Goal: Information Seeking & Learning: Check status

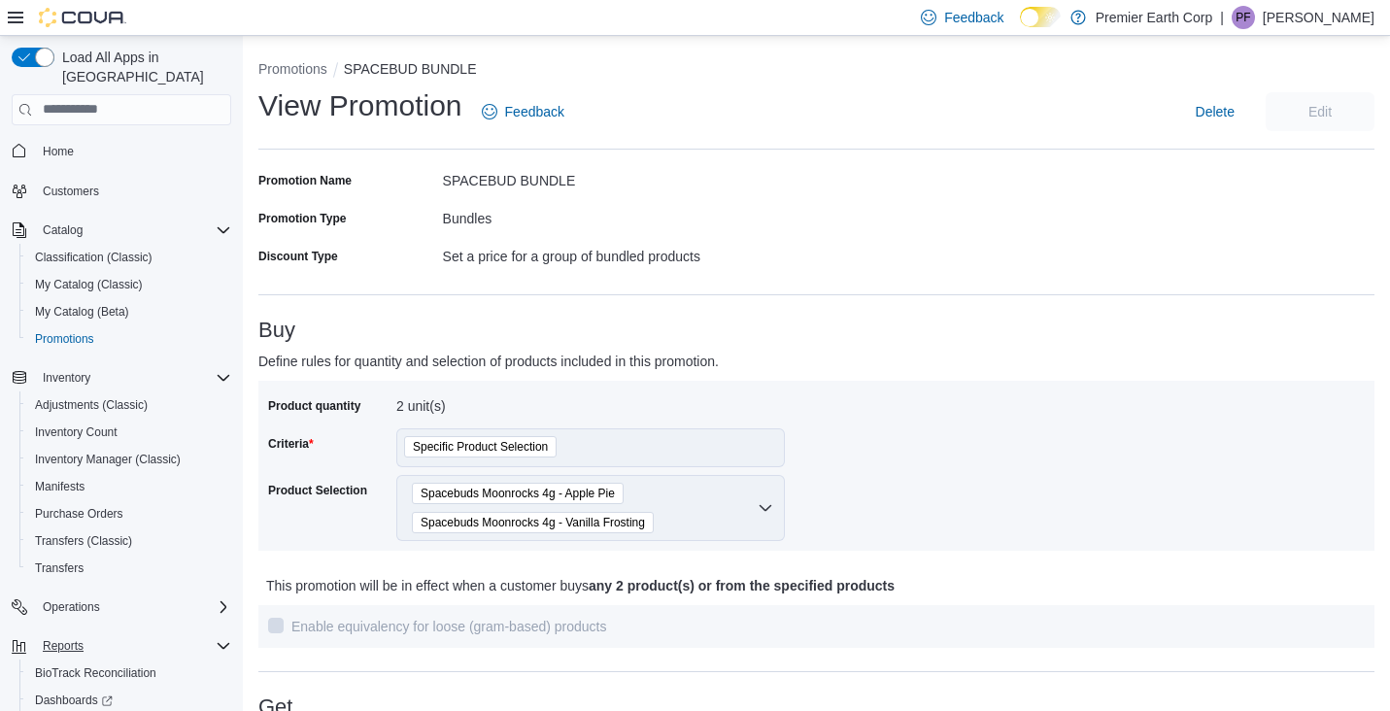
scroll to position [98, 0]
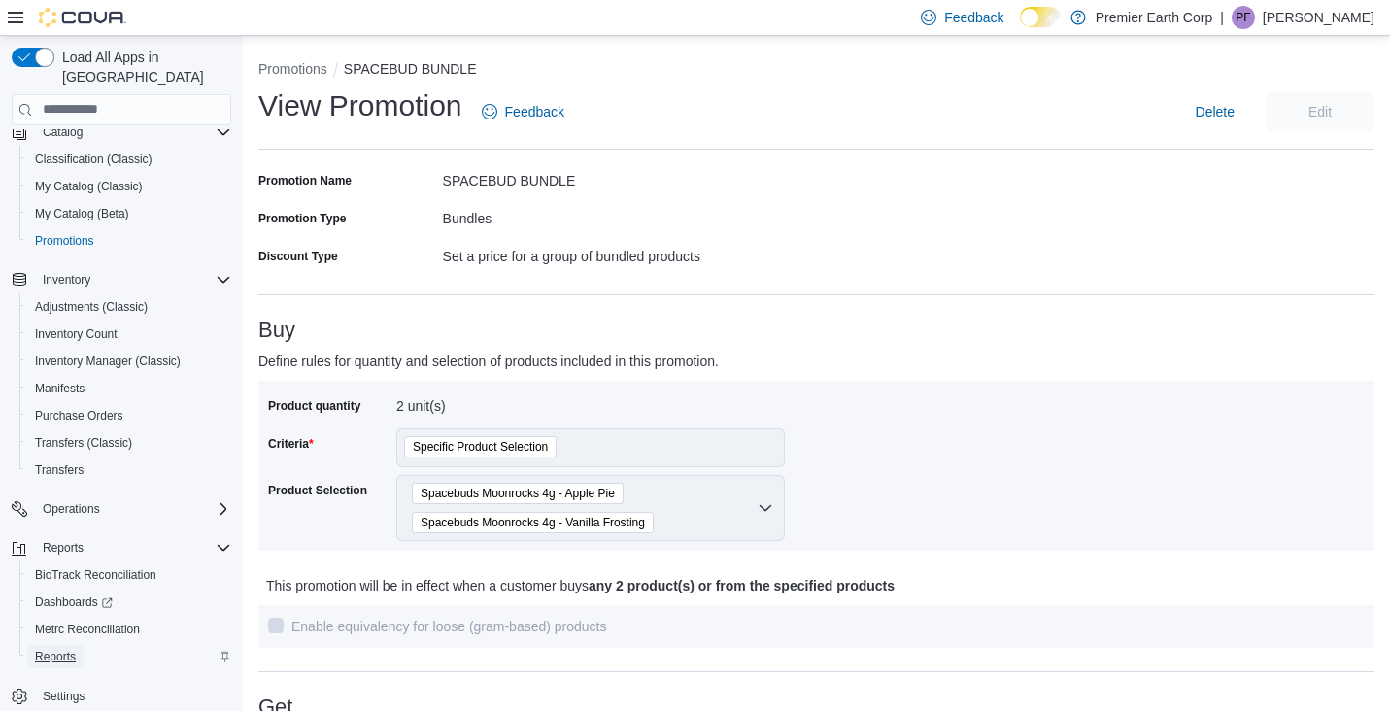
click at [65, 649] on span "Reports" at bounding box center [55, 657] width 41 height 16
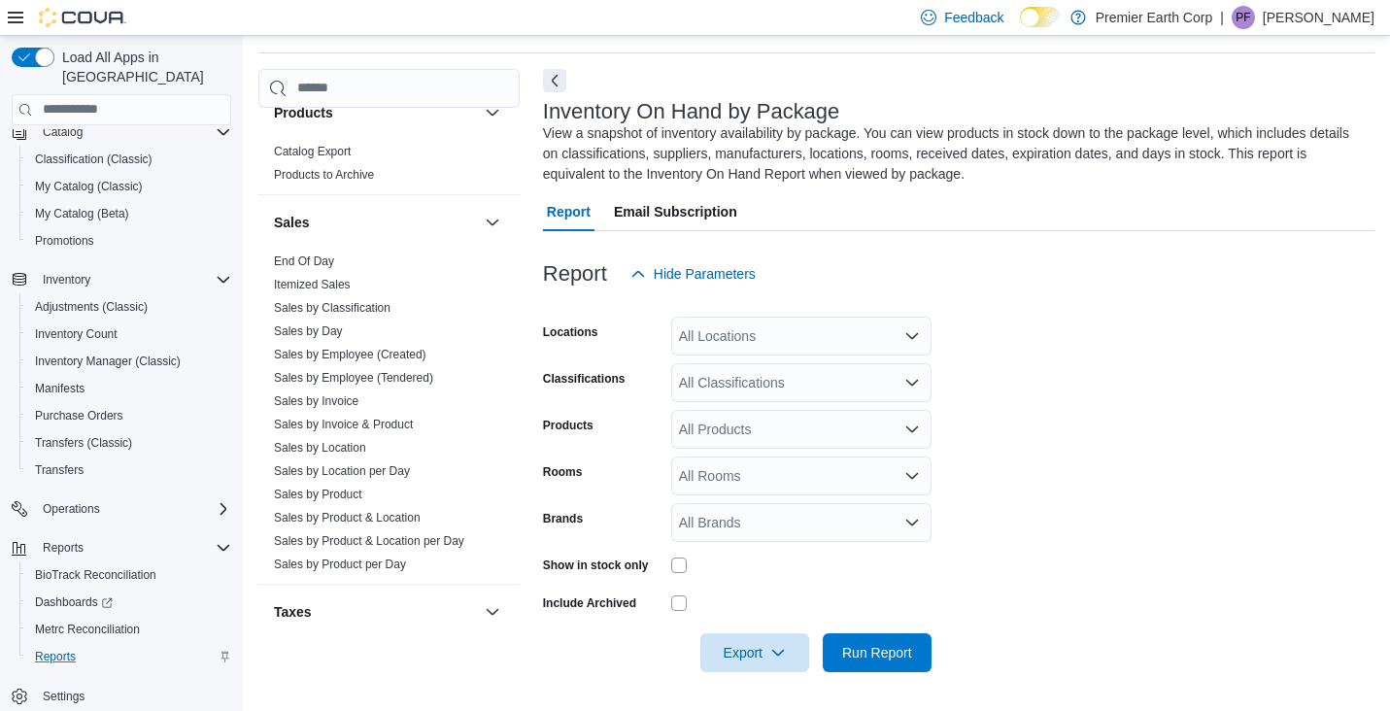
scroll to position [1074, 0]
click at [343, 398] on link "Sales by Invoice" at bounding box center [316, 399] width 85 height 14
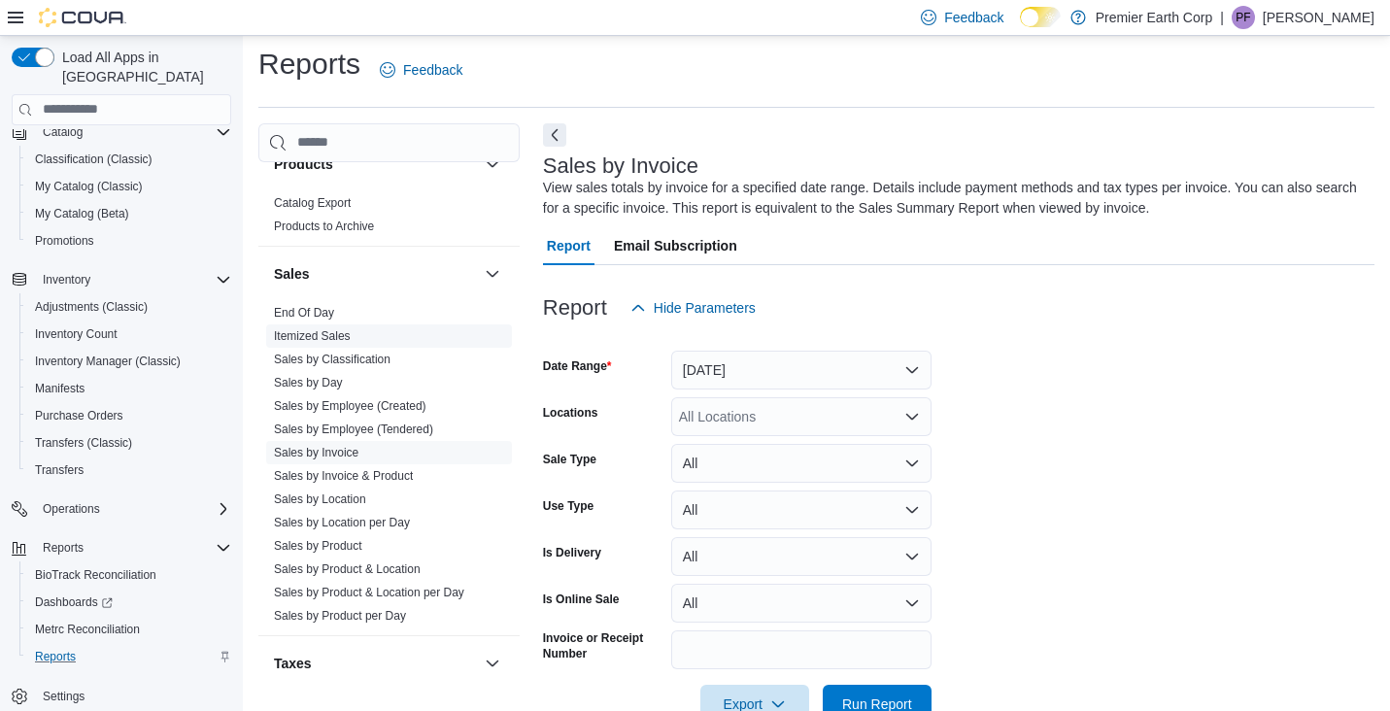
scroll to position [58, 0]
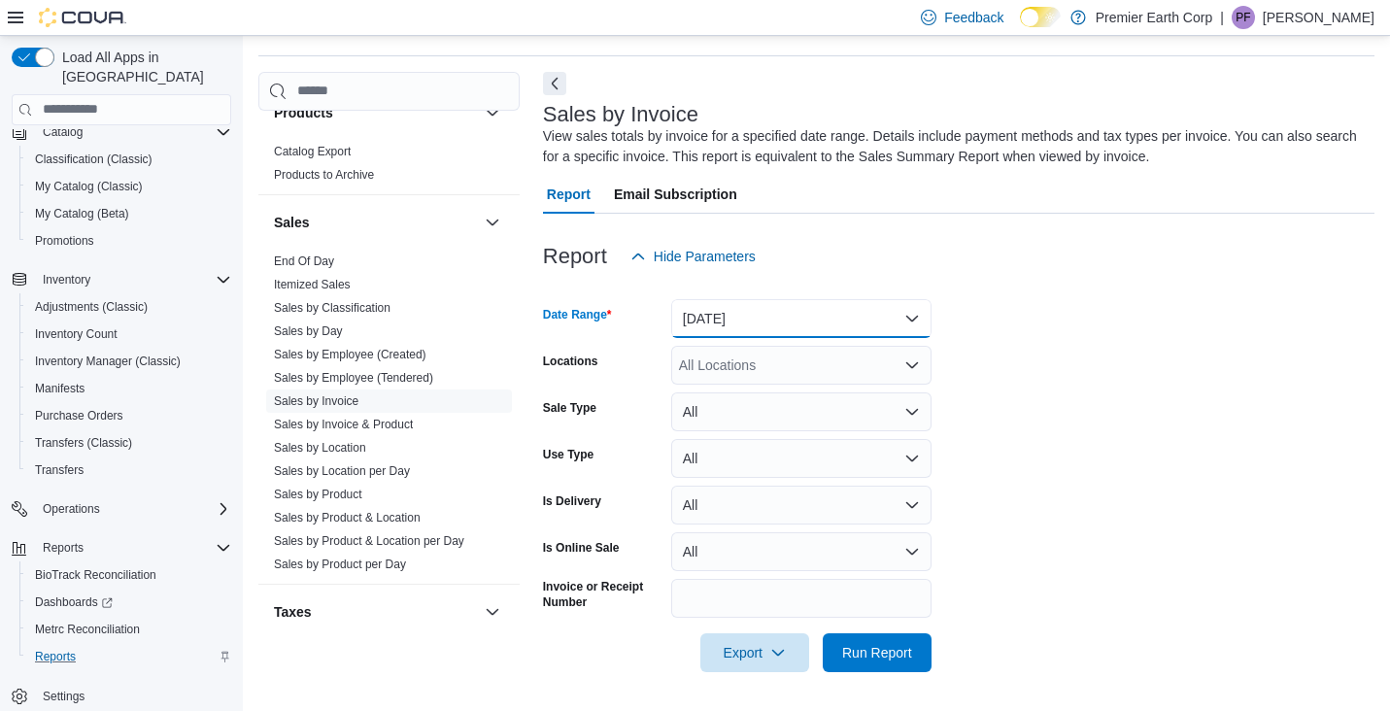
click at [770, 329] on button "Yesterday" at bounding box center [801, 318] width 260 height 39
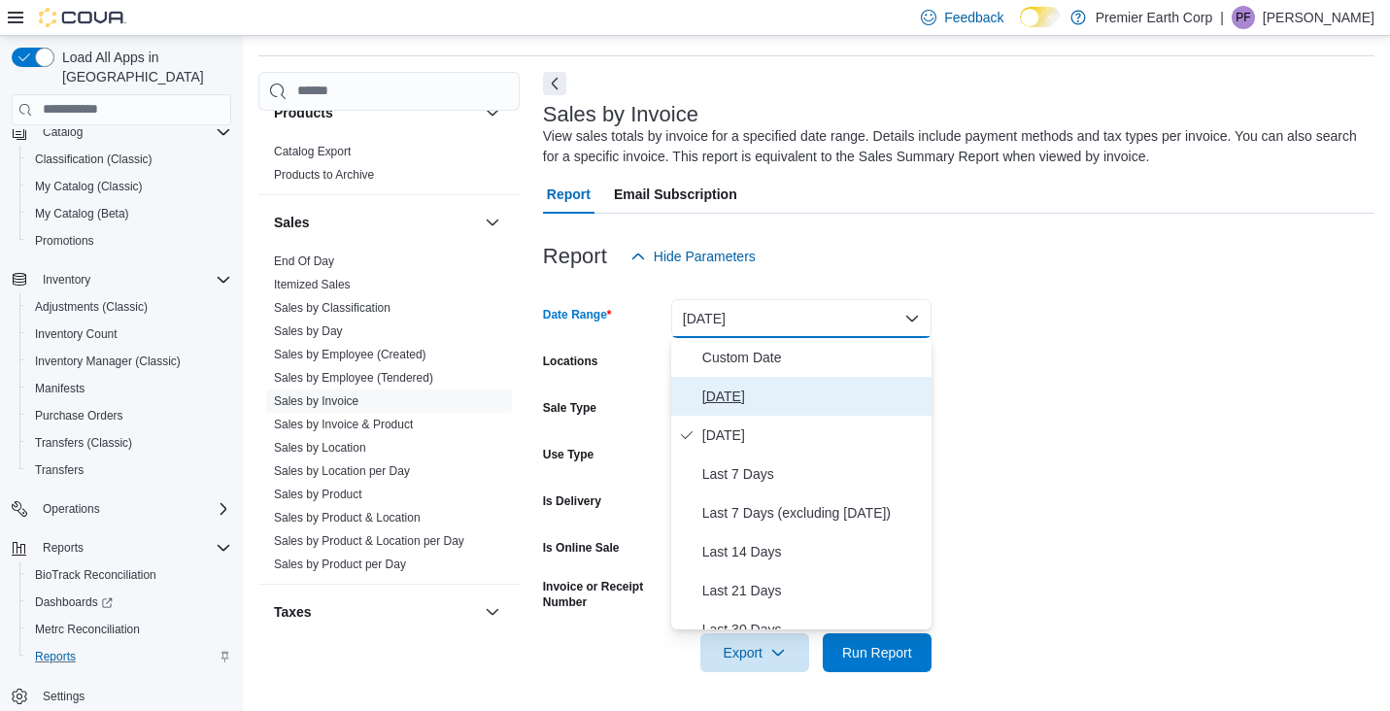
click at [730, 397] on span "Today" at bounding box center [813, 396] width 222 height 23
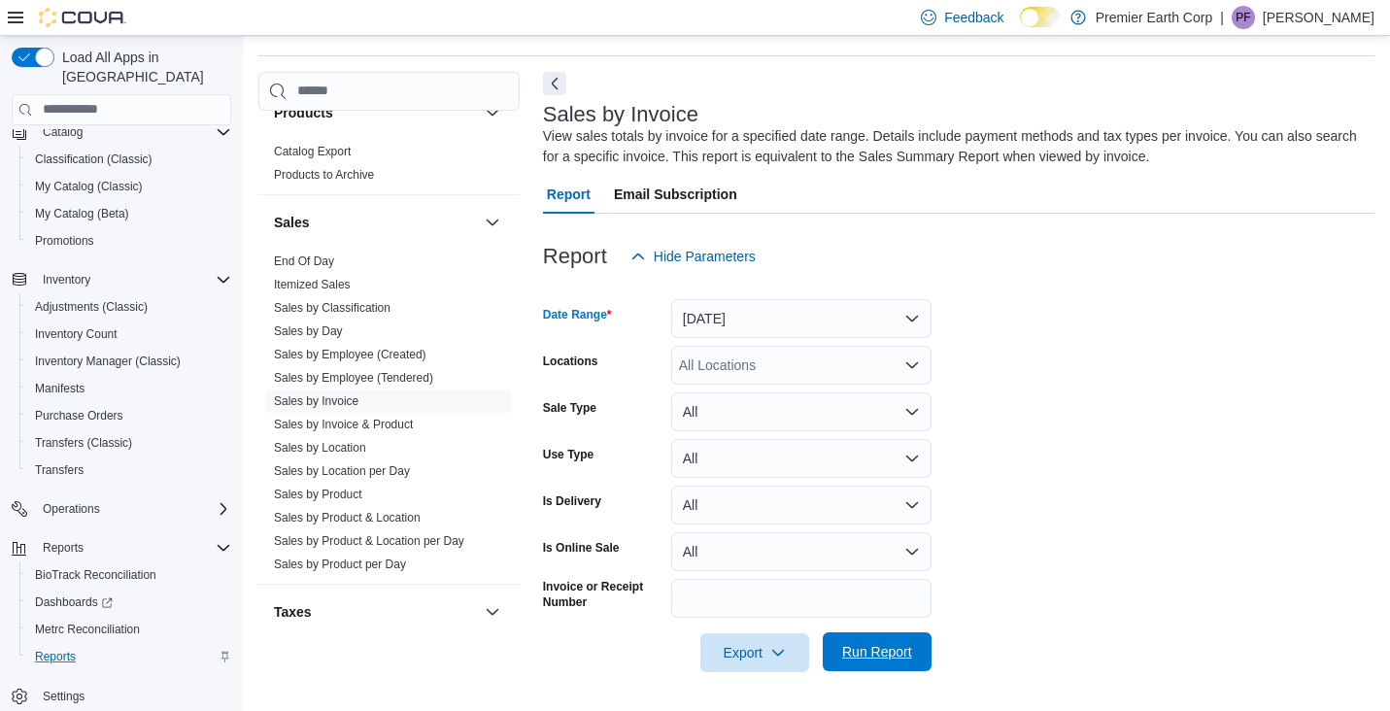
click at [885, 653] on span "Run Report" at bounding box center [877, 651] width 70 height 19
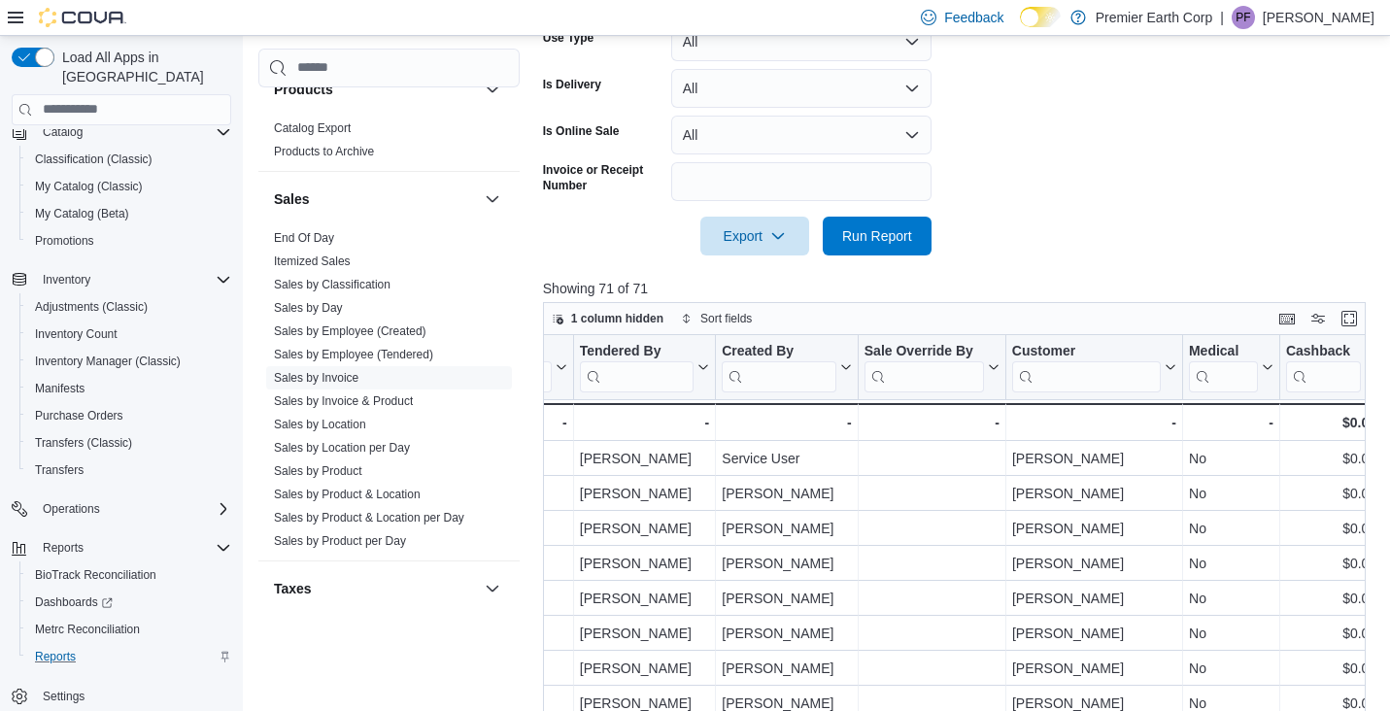
scroll to position [0, 2371]
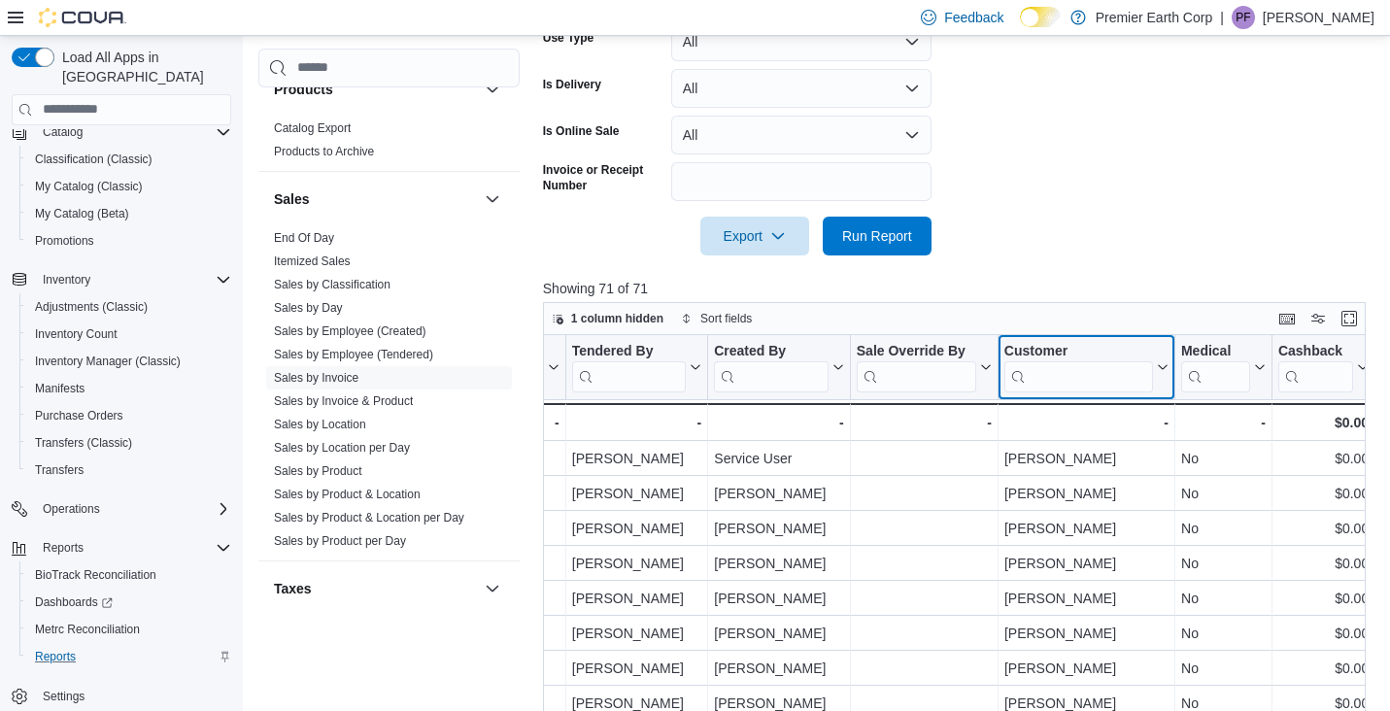
click at [1069, 379] on input "search" at bounding box center [1079, 375] width 149 height 31
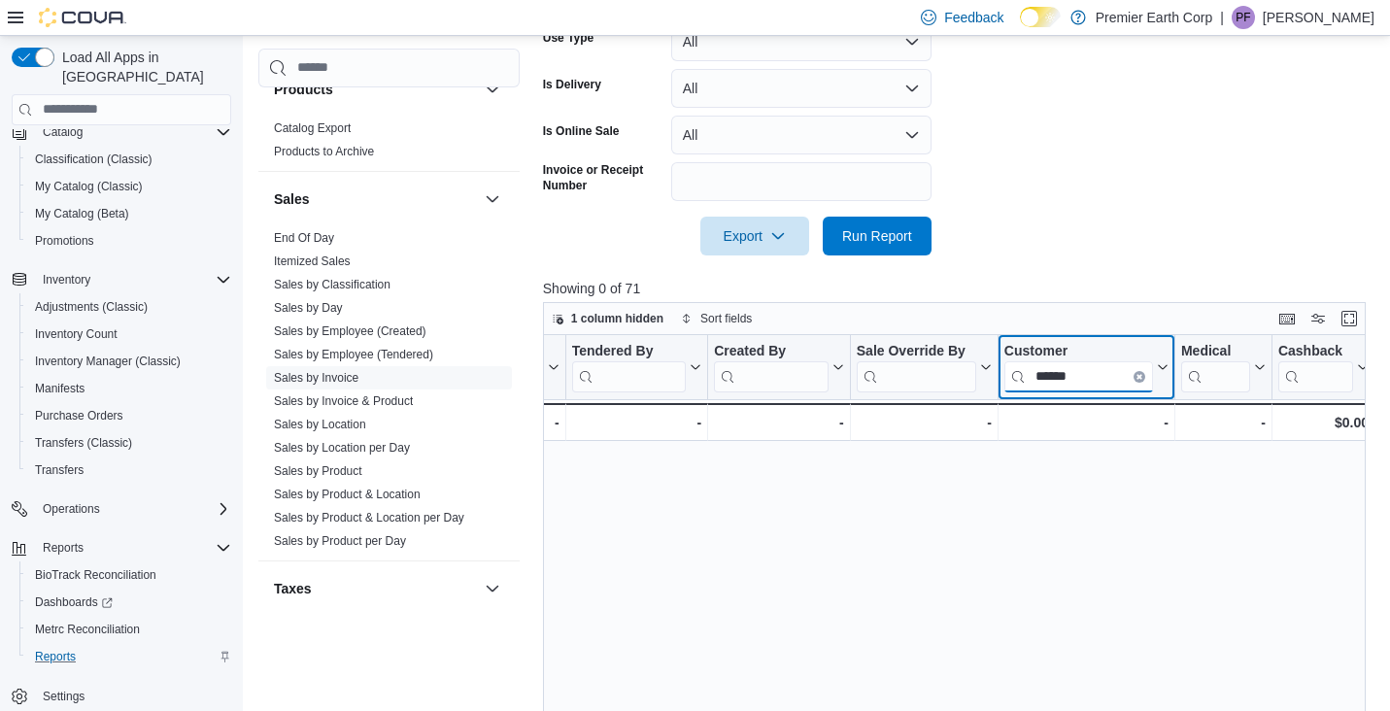
type input "******"
click at [1069, 185] on form "Date Range Today Locations All Locations Sale Type All Use Type All Is Delivery…" at bounding box center [959, 57] width 832 height 396
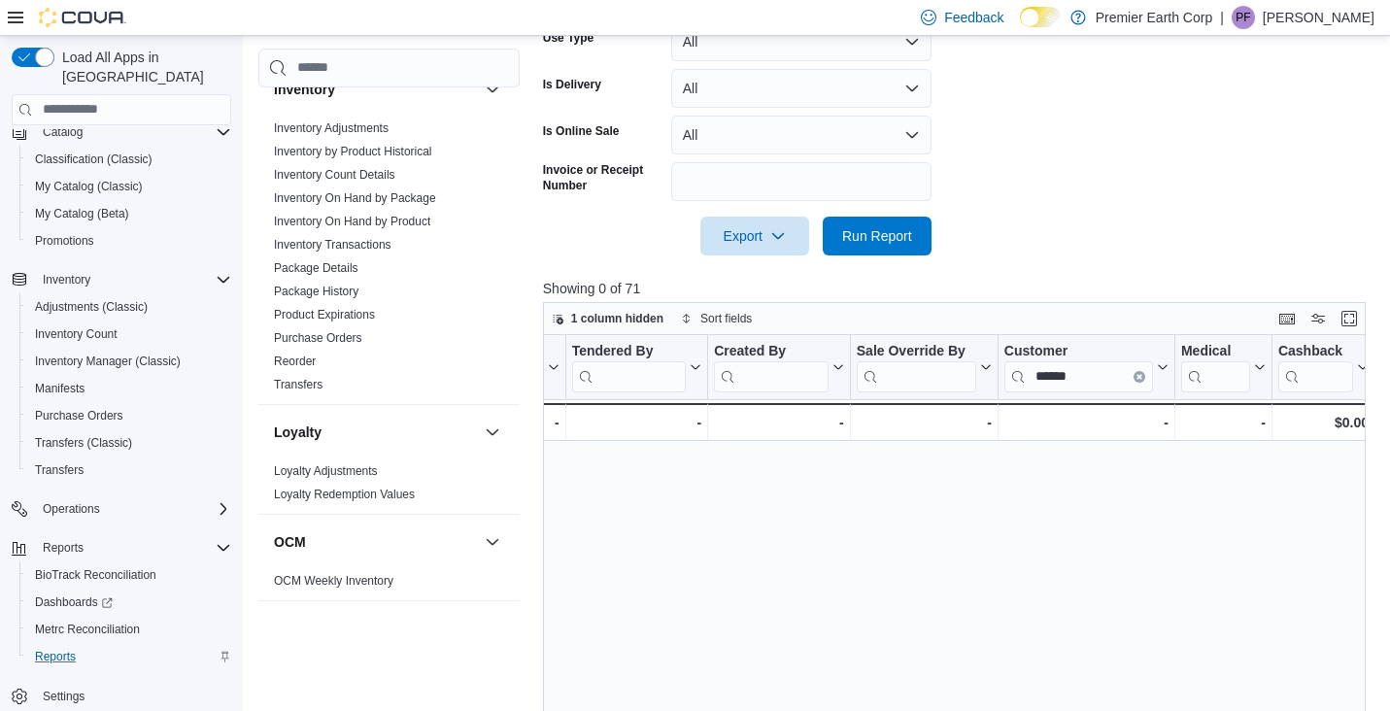
scroll to position [450, 0]
click at [351, 335] on link "Purchase Orders" at bounding box center [318, 336] width 88 height 14
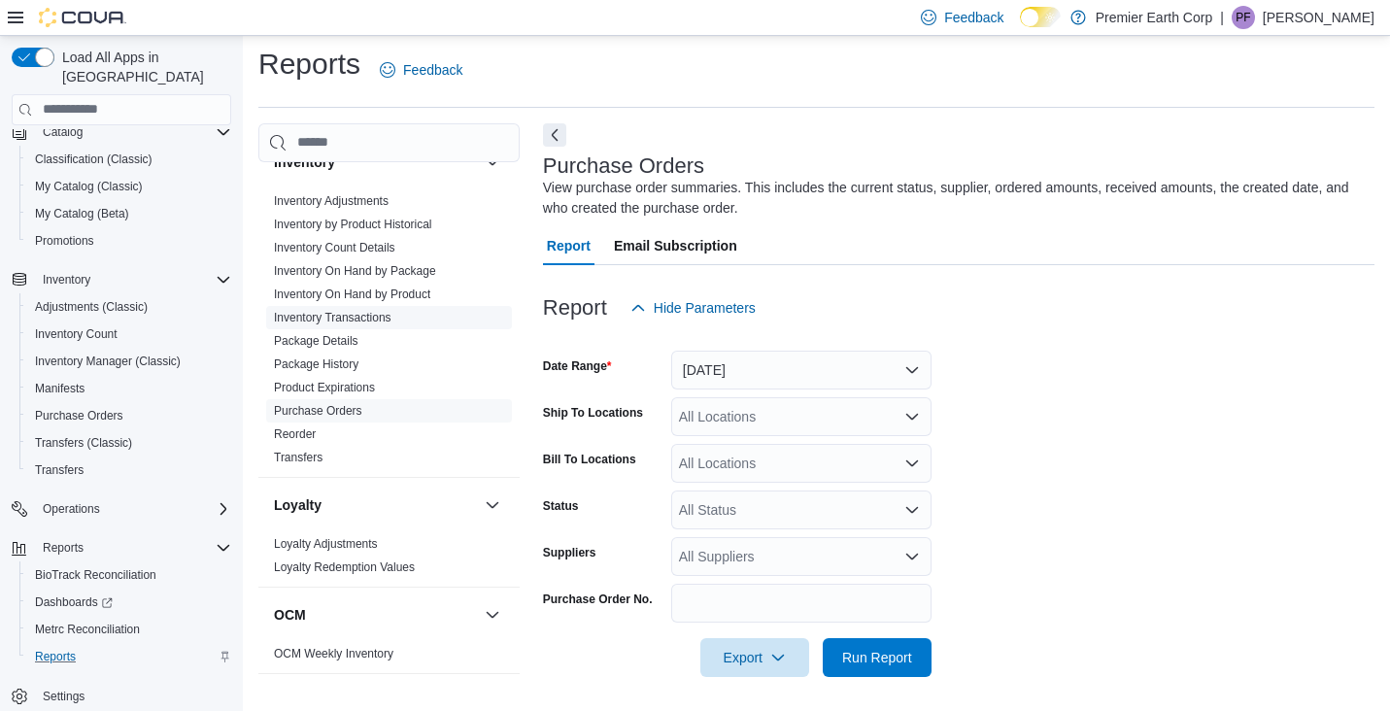
scroll to position [12, 0]
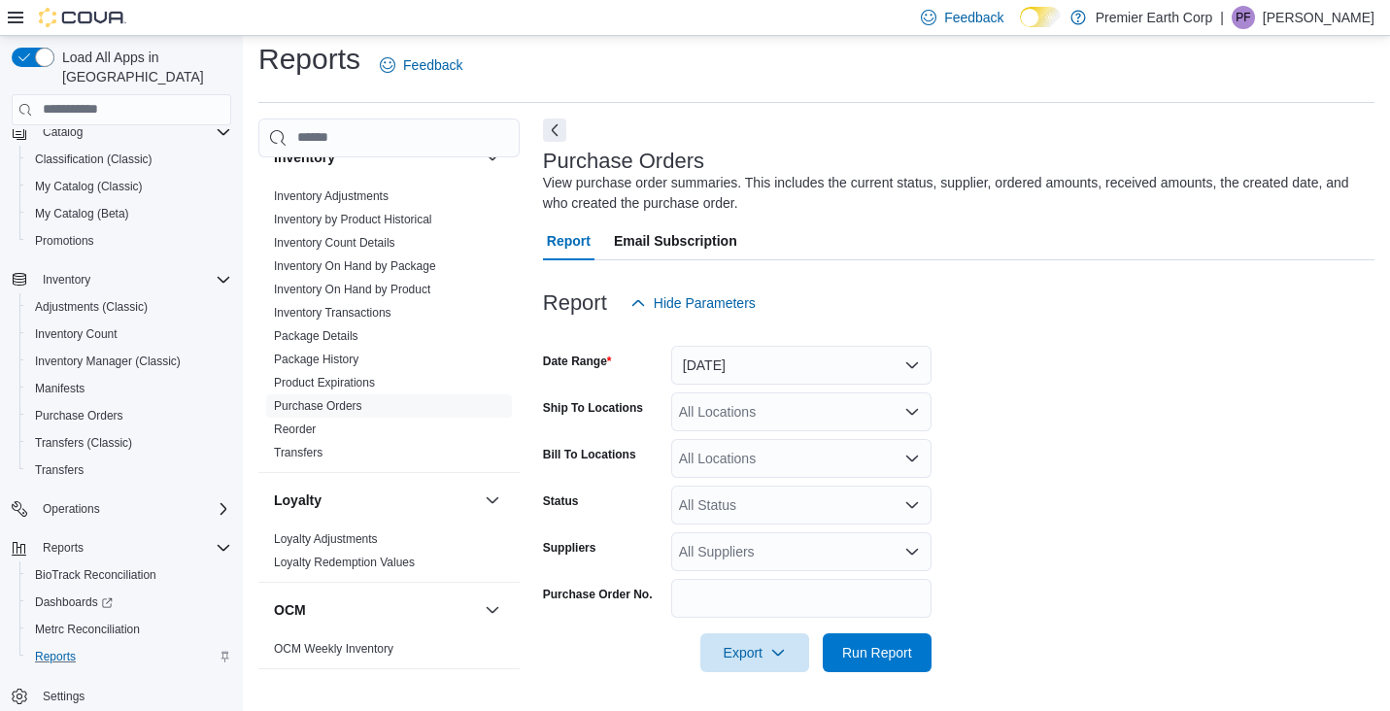
click at [738, 545] on div "All Suppliers" at bounding box center [801, 551] width 260 height 39
type input "*****"
click at [722, 522] on span "Relief Leaf LLC" at bounding box center [801, 516] width 237 height 19
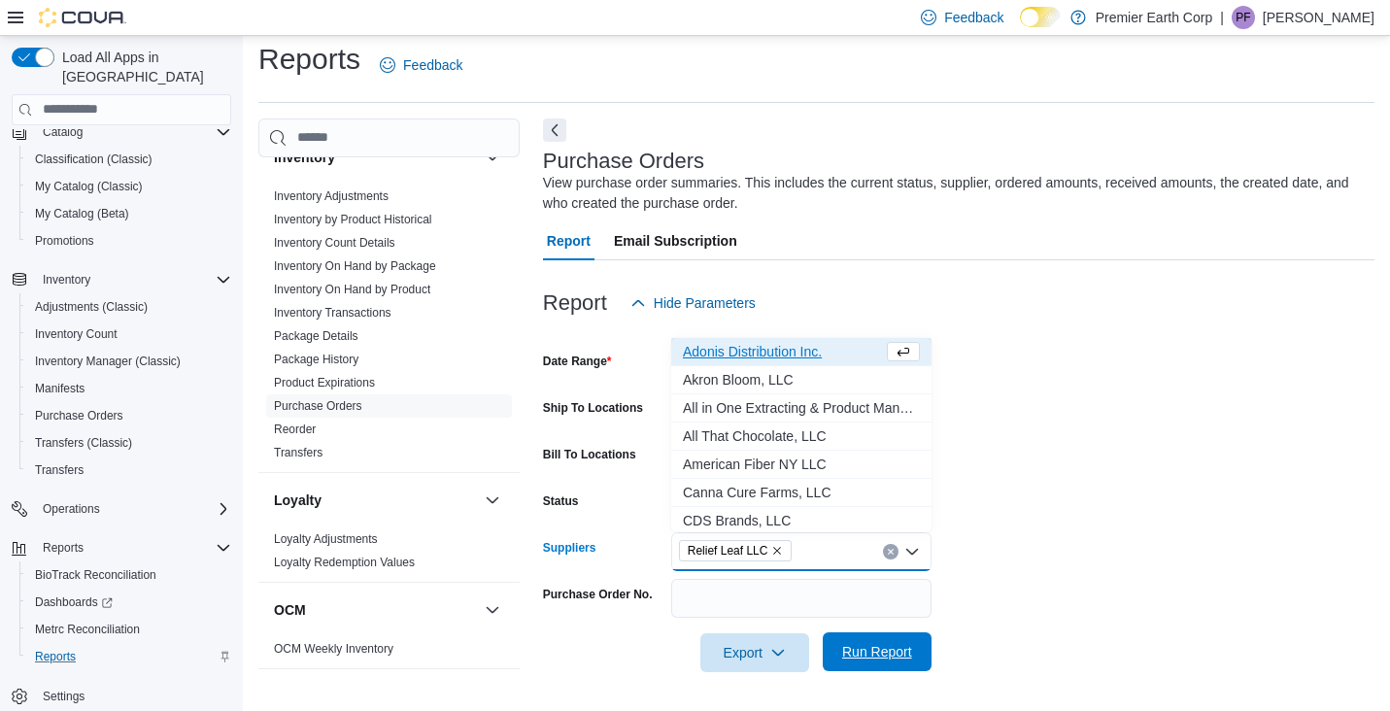
click at [901, 652] on span "Run Report" at bounding box center [877, 651] width 70 height 19
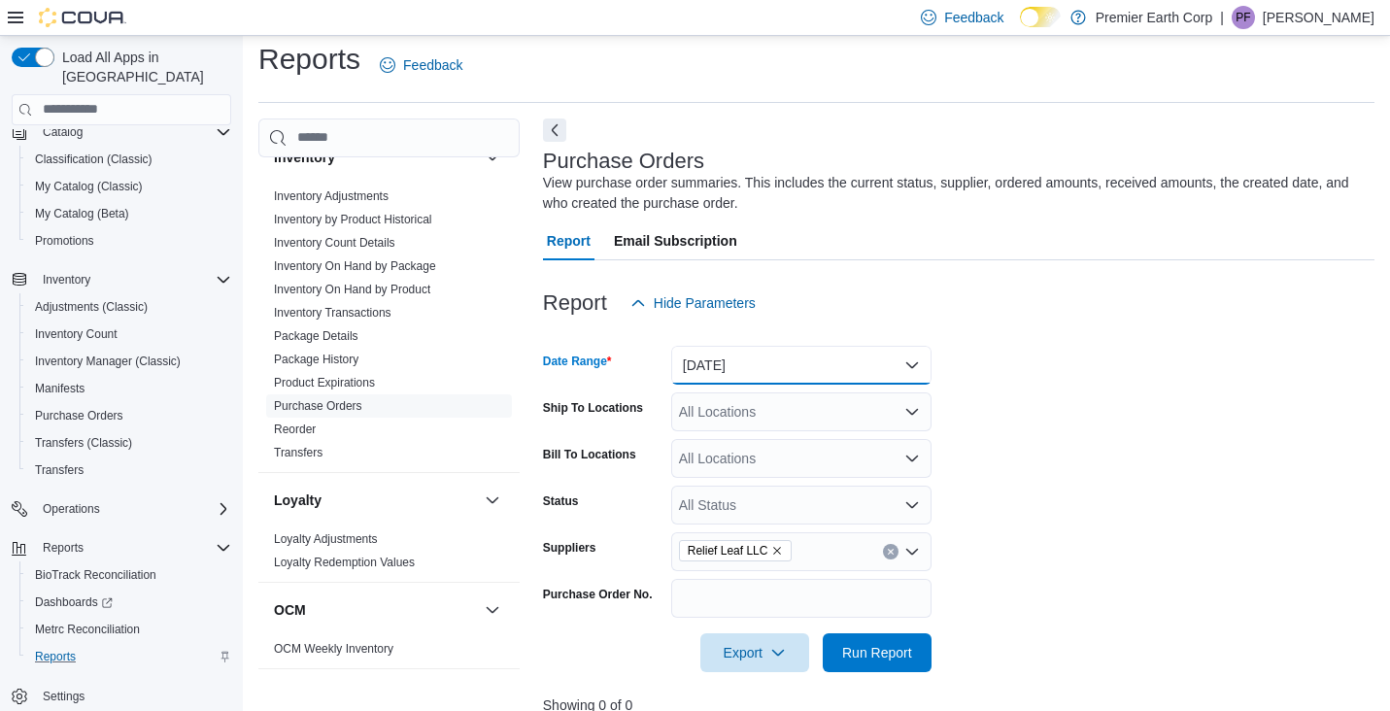
click at [716, 349] on button "Yesterday" at bounding box center [801, 365] width 260 height 39
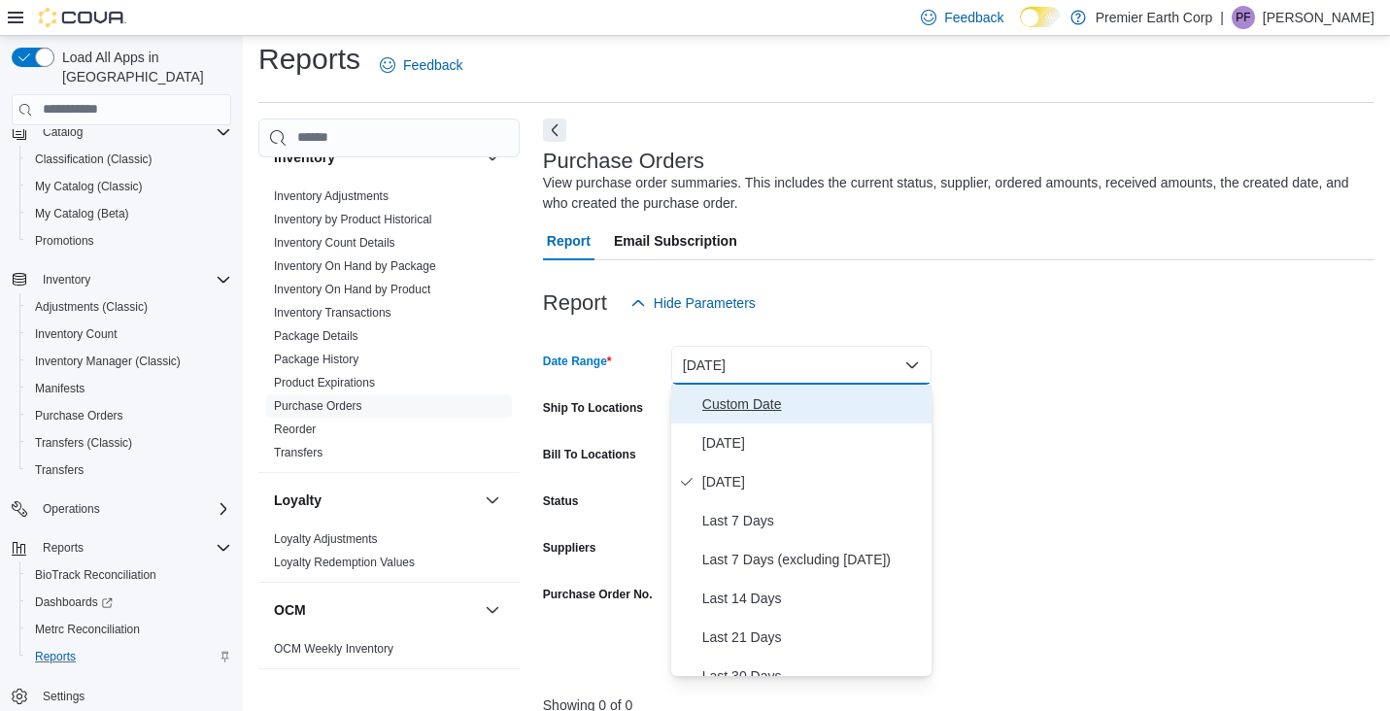
click at [752, 398] on span "Custom Date" at bounding box center [813, 404] width 222 height 23
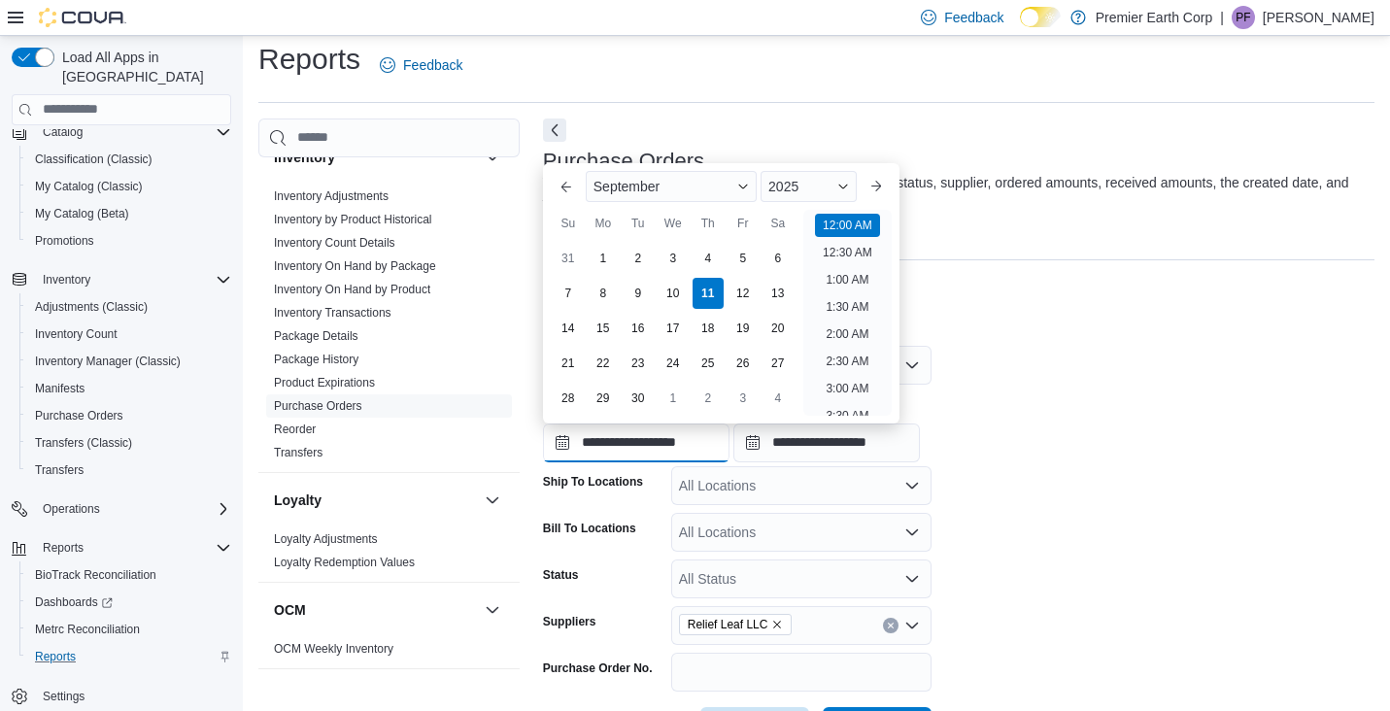
click at [658, 442] on input "**********" at bounding box center [636, 443] width 187 height 39
click at [565, 188] on button "Previous Month" at bounding box center [566, 186] width 31 height 31
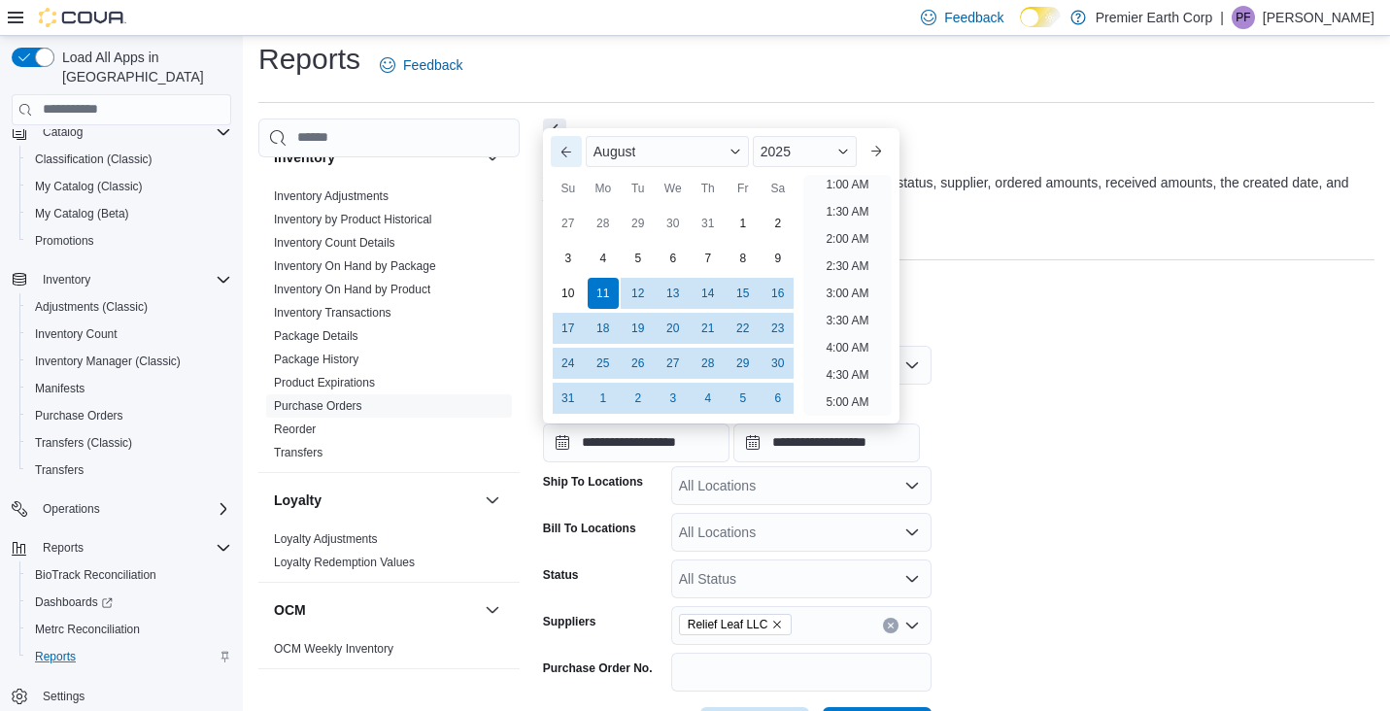
scroll to position [4, 0]
click at [565, 188] on div "Su" at bounding box center [568, 188] width 31 height 31
click at [564, 154] on button "Previous Month" at bounding box center [566, 151] width 31 height 31
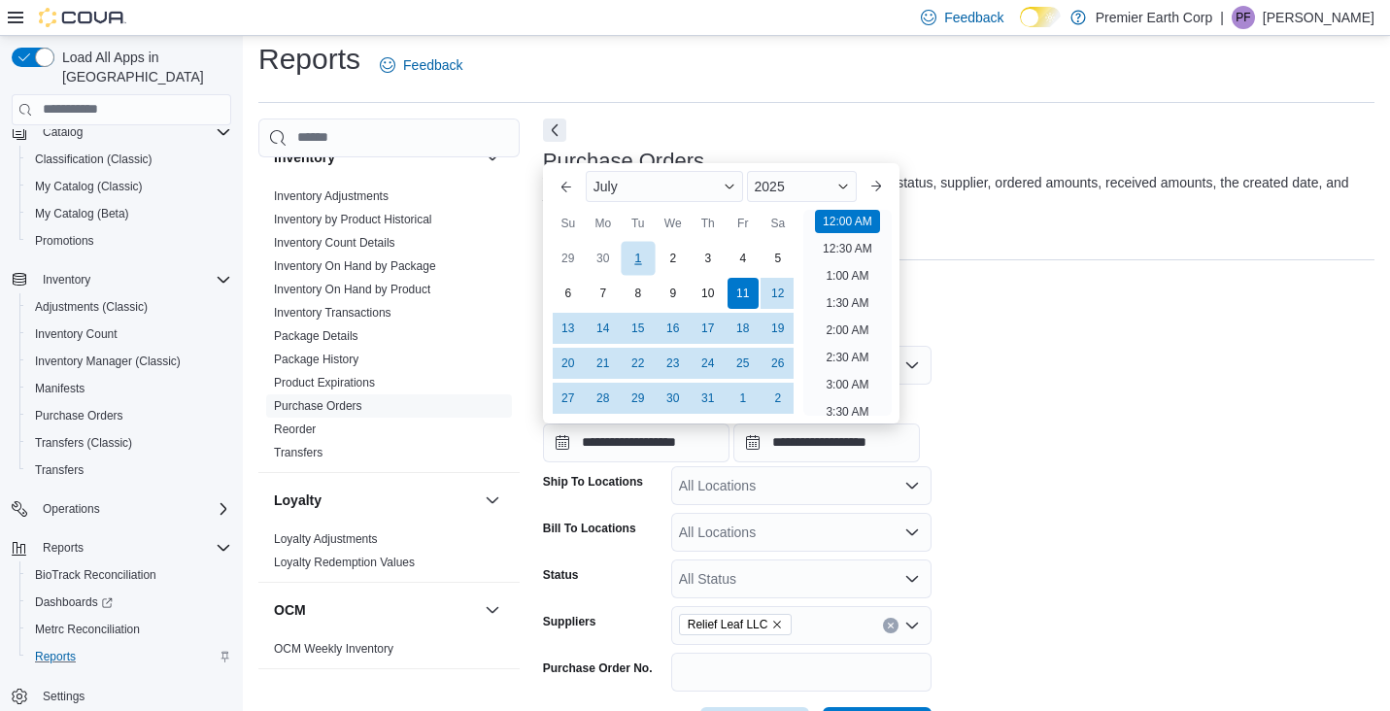
click at [649, 254] on div "1" at bounding box center [638, 258] width 34 height 34
type input "**********"
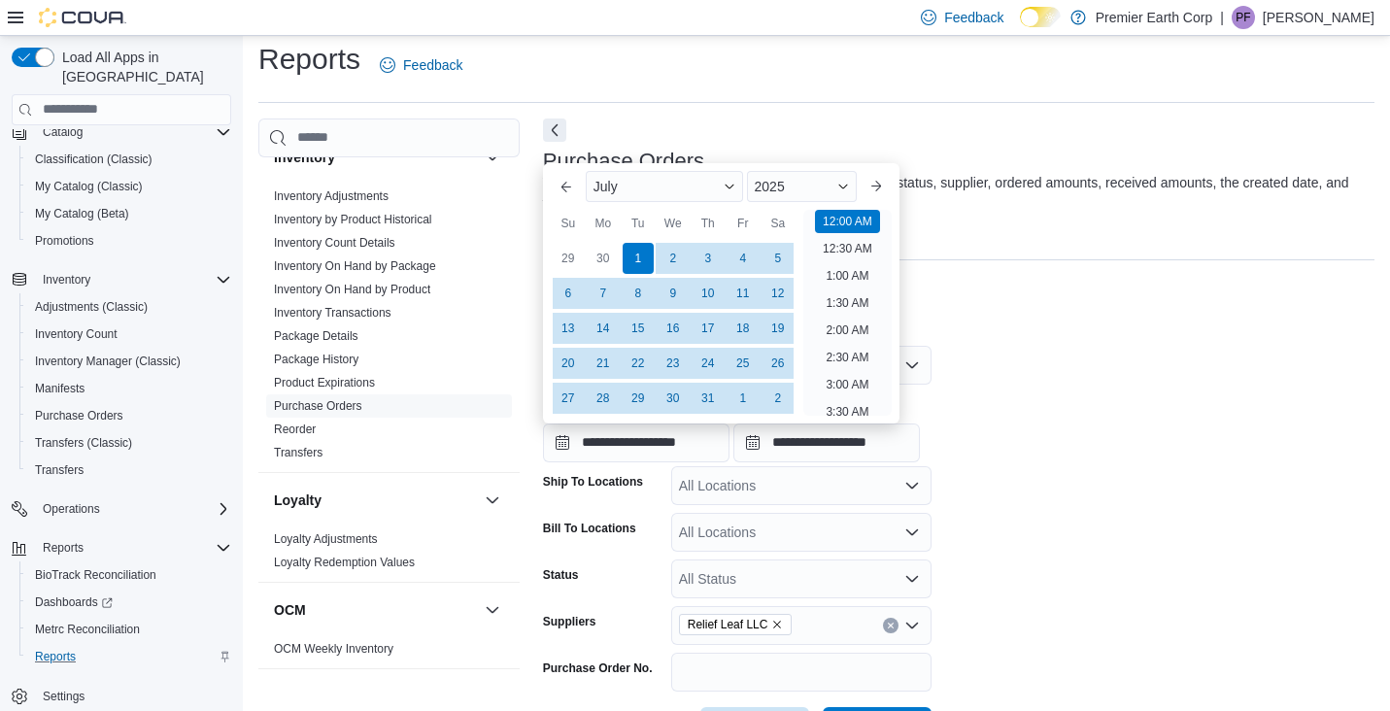
click at [1053, 444] on div "**********" at bounding box center [959, 426] width 832 height 74
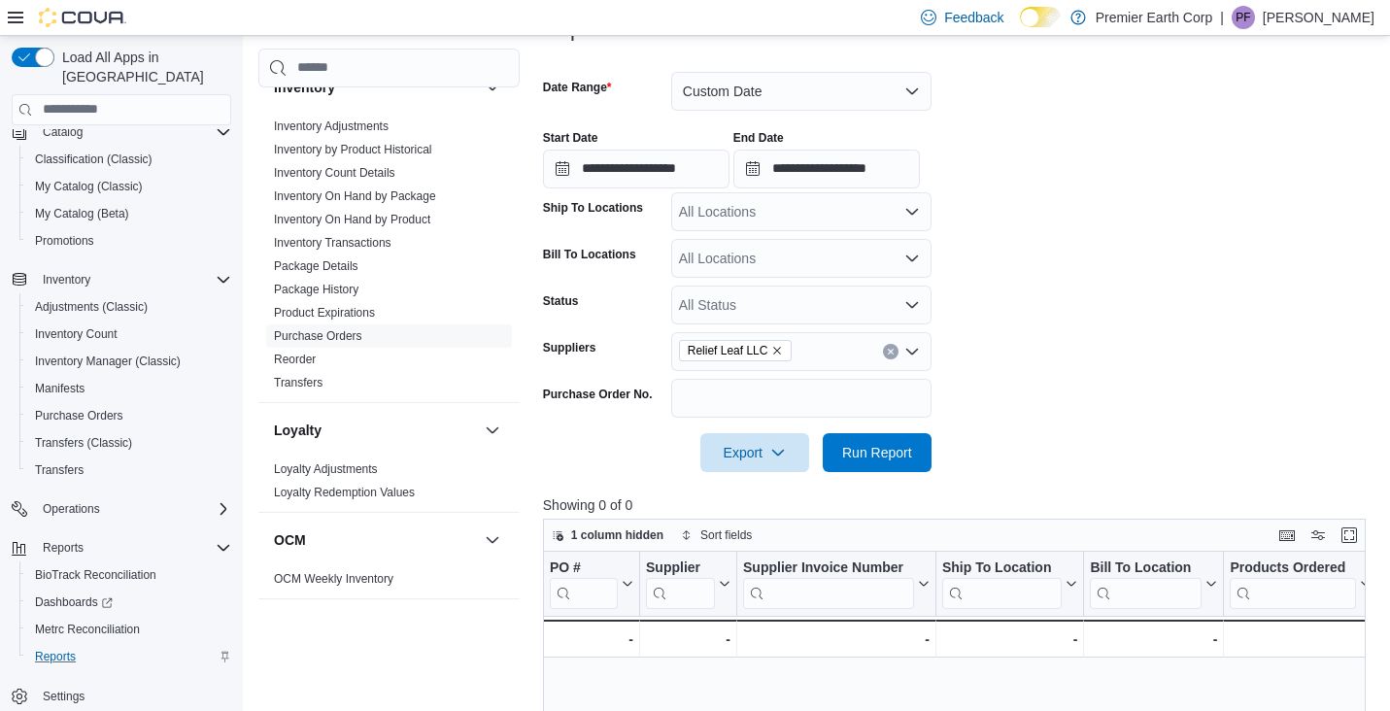
scroll to position [291, 0]
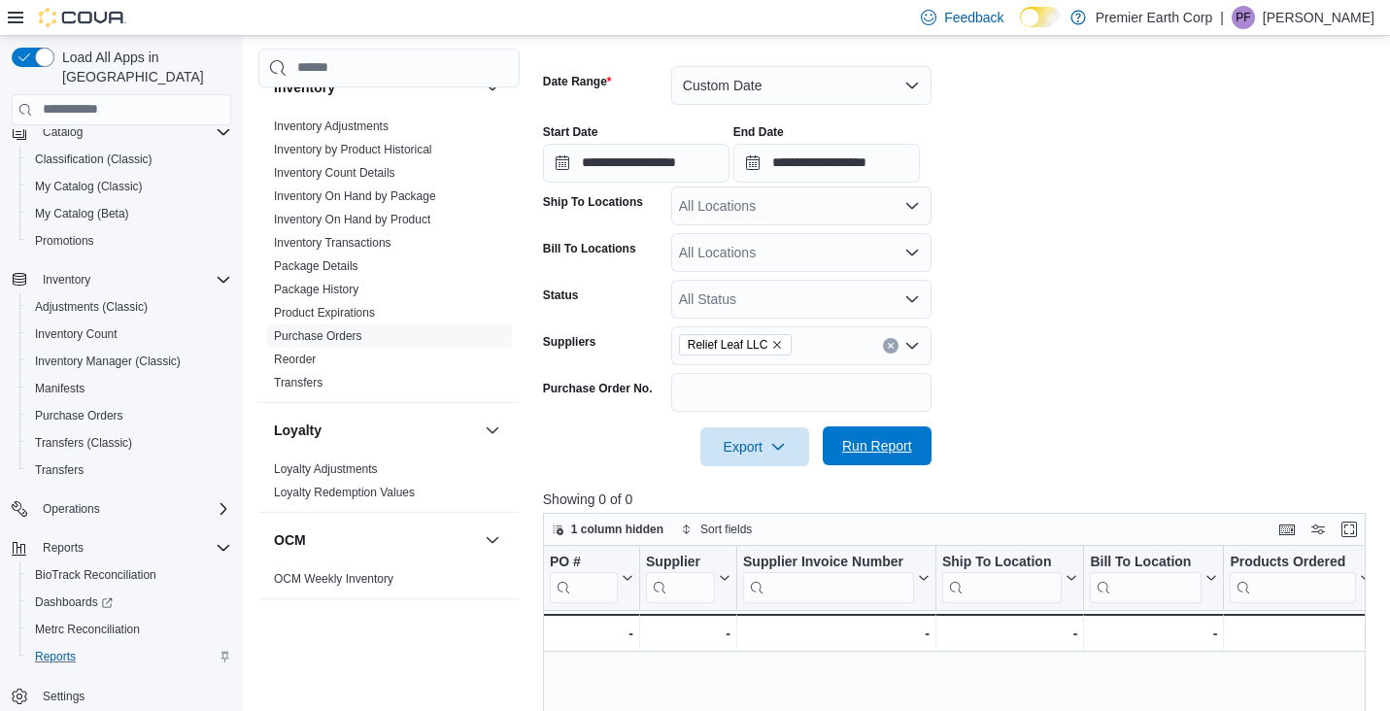
click at [880, 440] on span "Run Report" at bounding box center [877, 445] width 70 height 19
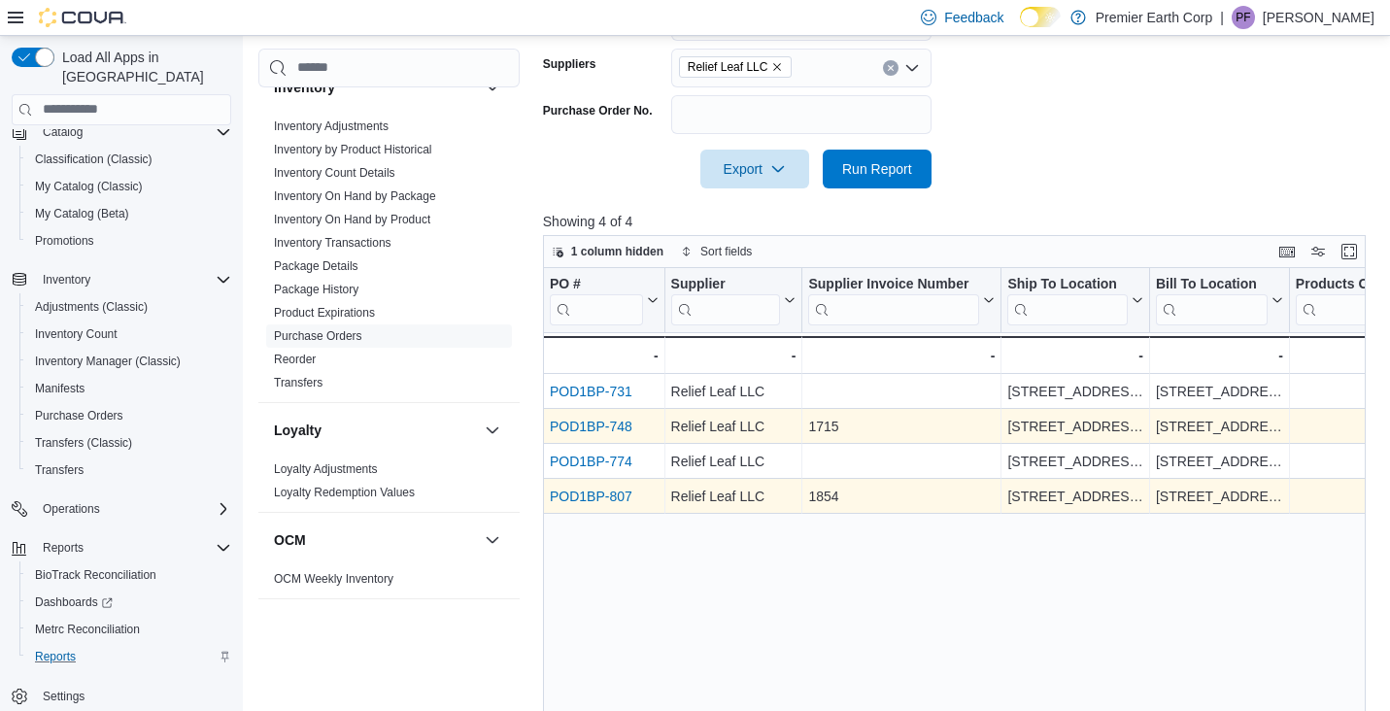
click at [610, 495] on link "POD1BP-807" at bounding box center [591, 497] width 83 height 16
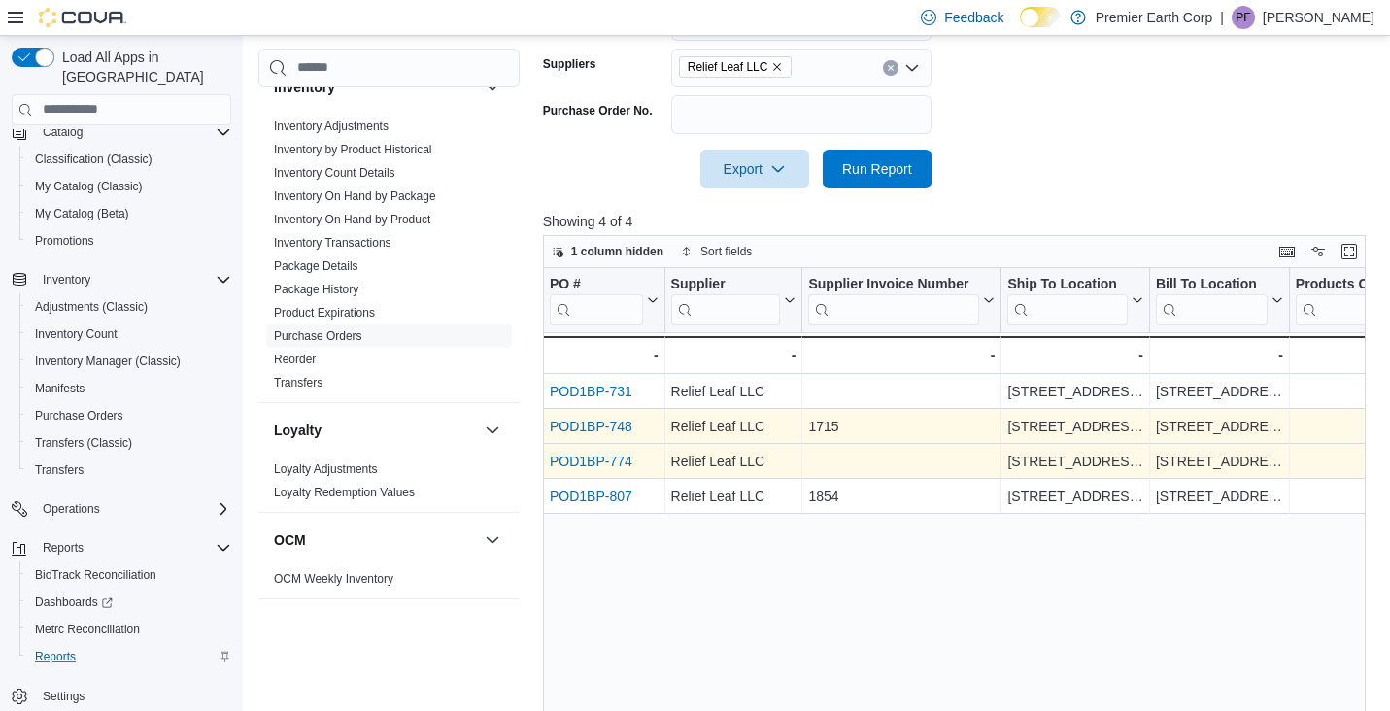
click at [593, 463] on link "POD1BP-774" at bounding box center [591, 462] width 83 height 16
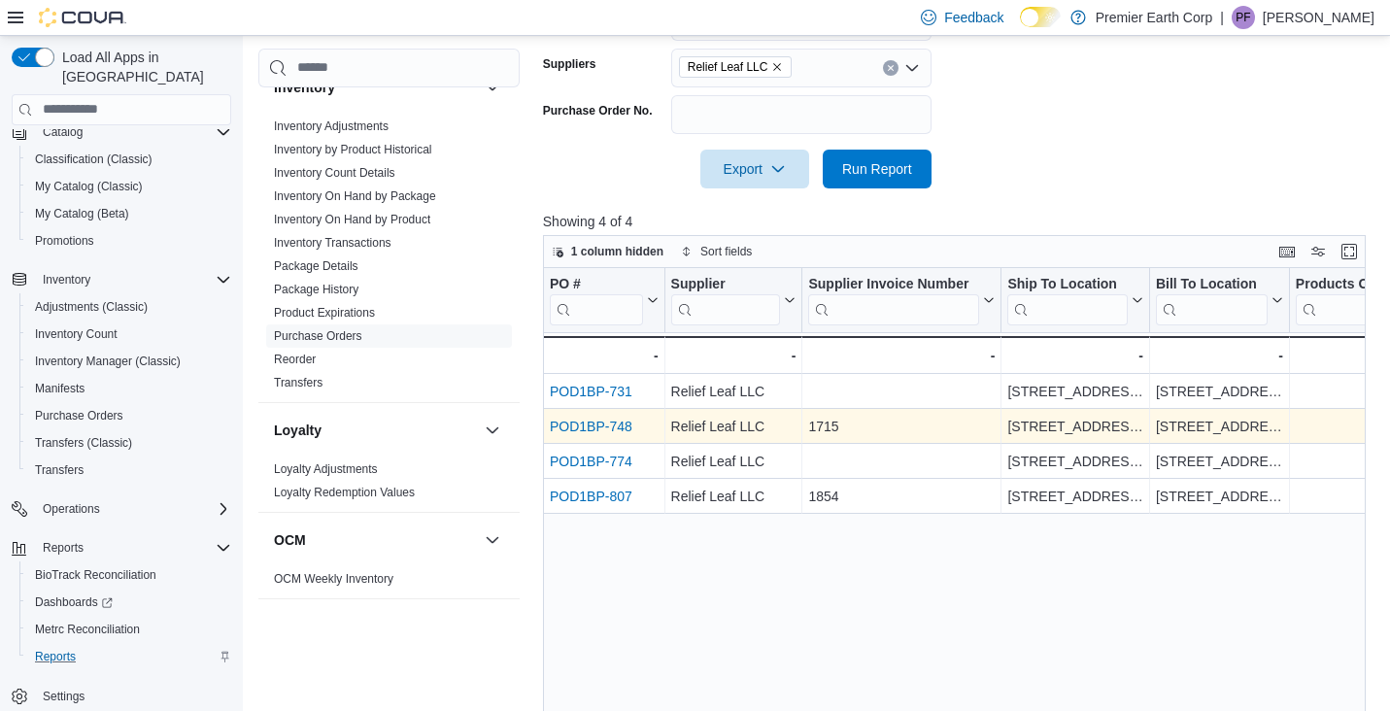
click at [586, 427] on link "POD1BP-748" at bounding box center [591, 427] width 83 height 16
click at [611, 425] on link "POD1BP-748" at bounding box center [591, 427] width 83 height 16
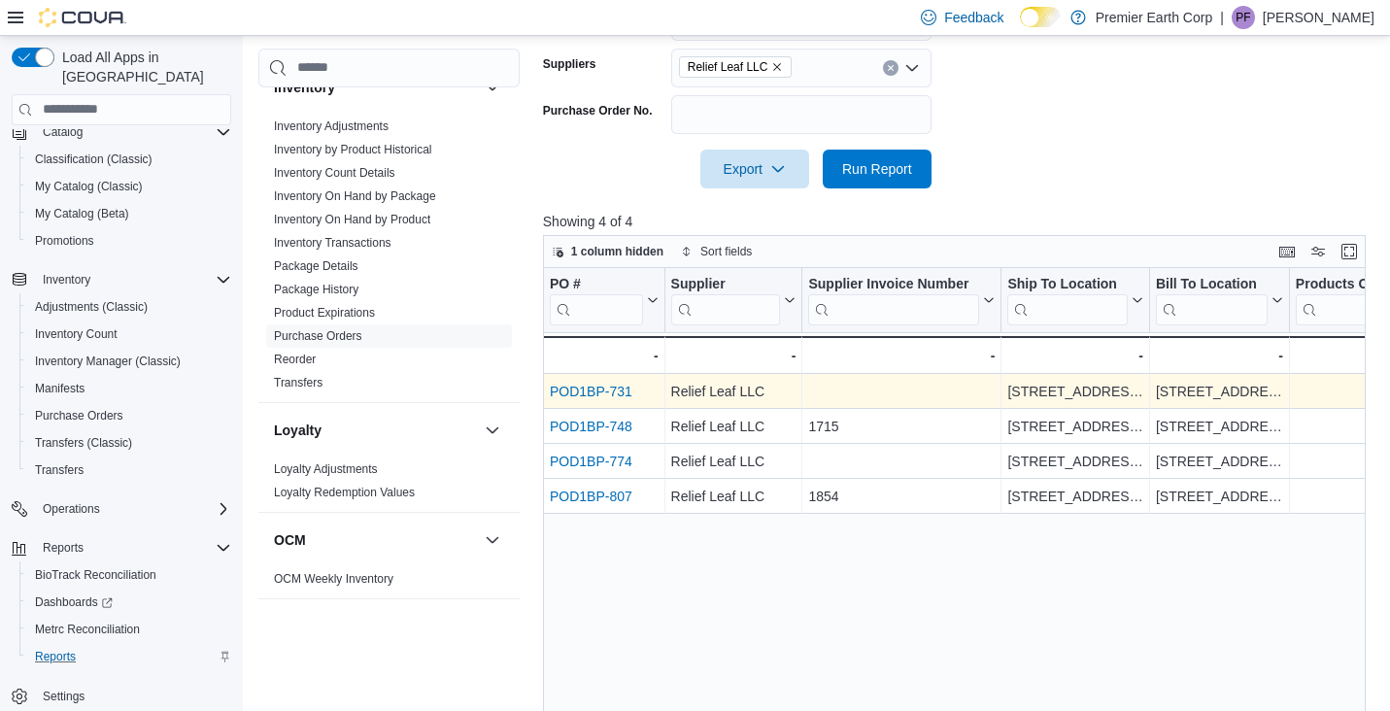
click at [618, 393] on link "POD1BP-731" at bounding box center [591, 392] width 83 height 16
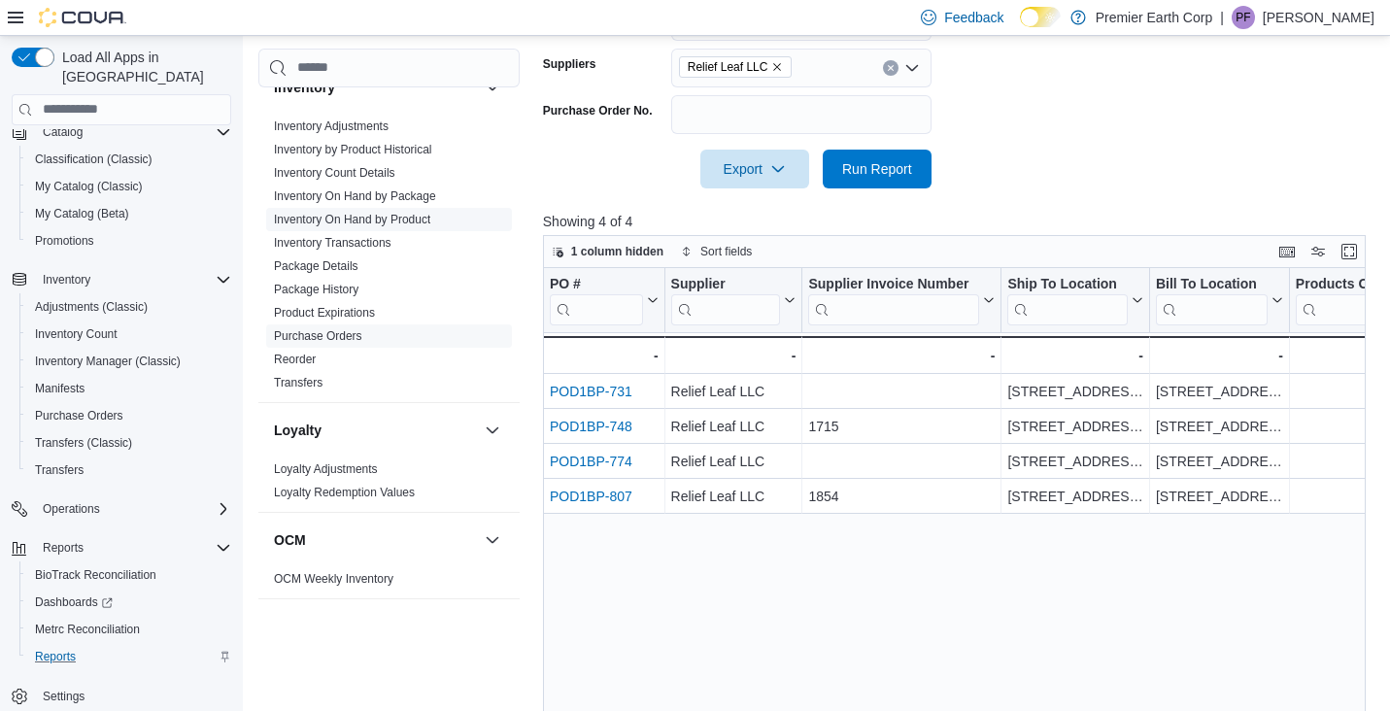
click at [354, 229] on span "Inventory On Hand by Product" at bounding box center [389, 219] width 246 height 23
click at [393, 221] on link "Inventory On Hand by Product" at bounding box center [352, 220] width 156 height 14
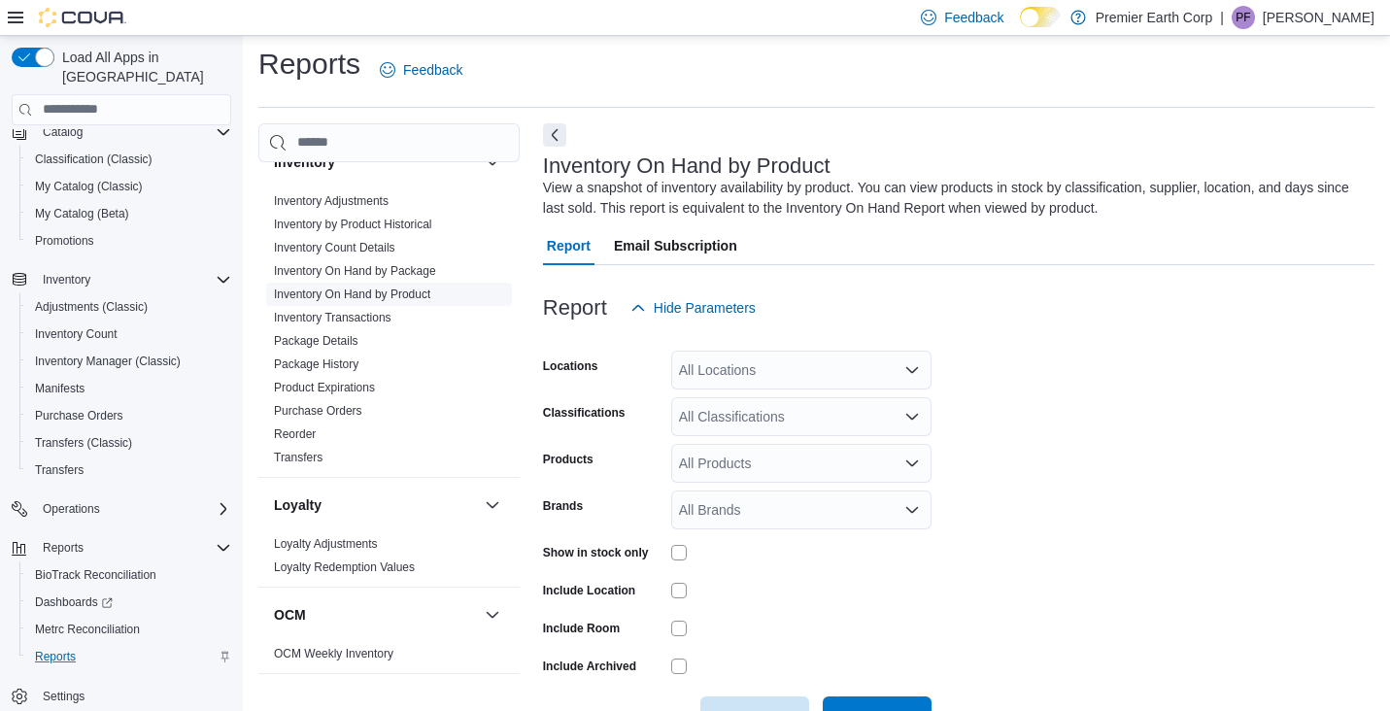
scroll to position [65, 0]
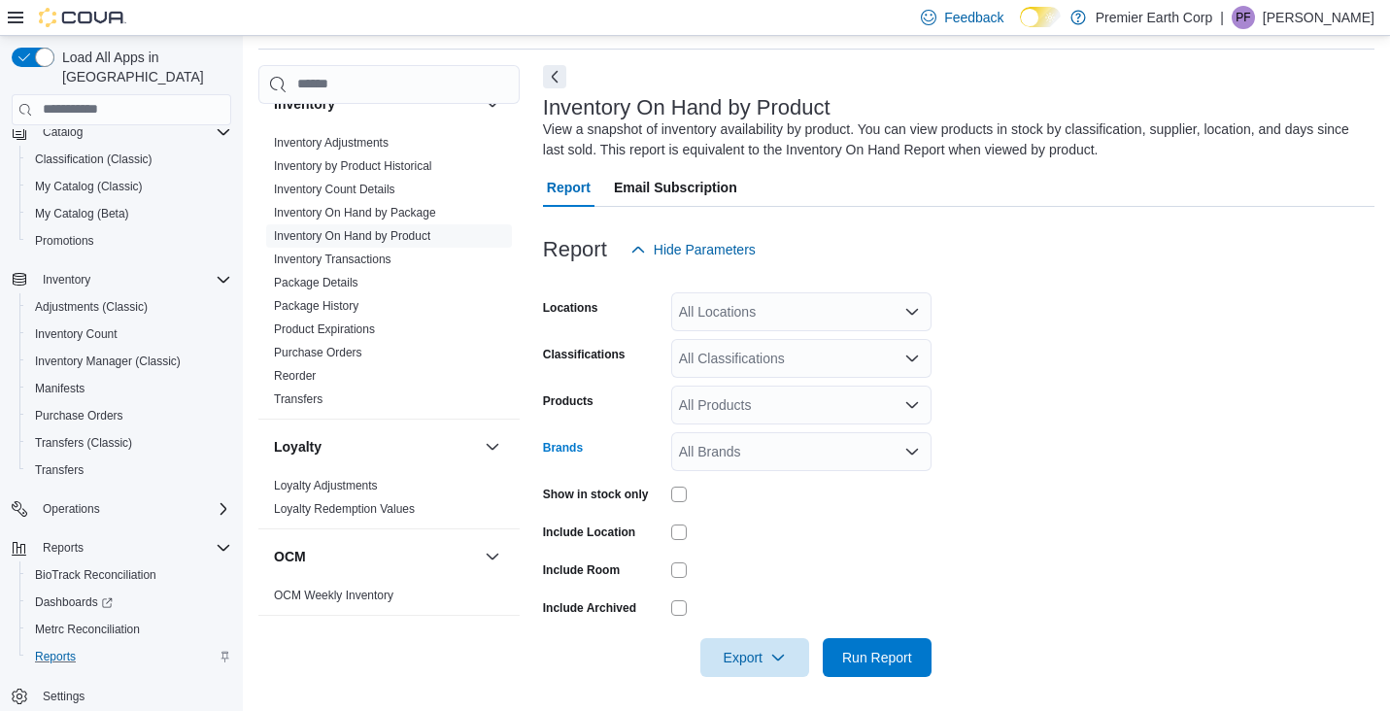
click at [731, 453] on div "All Brands" at bounding box center [801, 451] width 260 height 39
type input "*****"
click at [761, 488] on span "Heady Tree" at bounding box center [801, 484] width 237 height 19
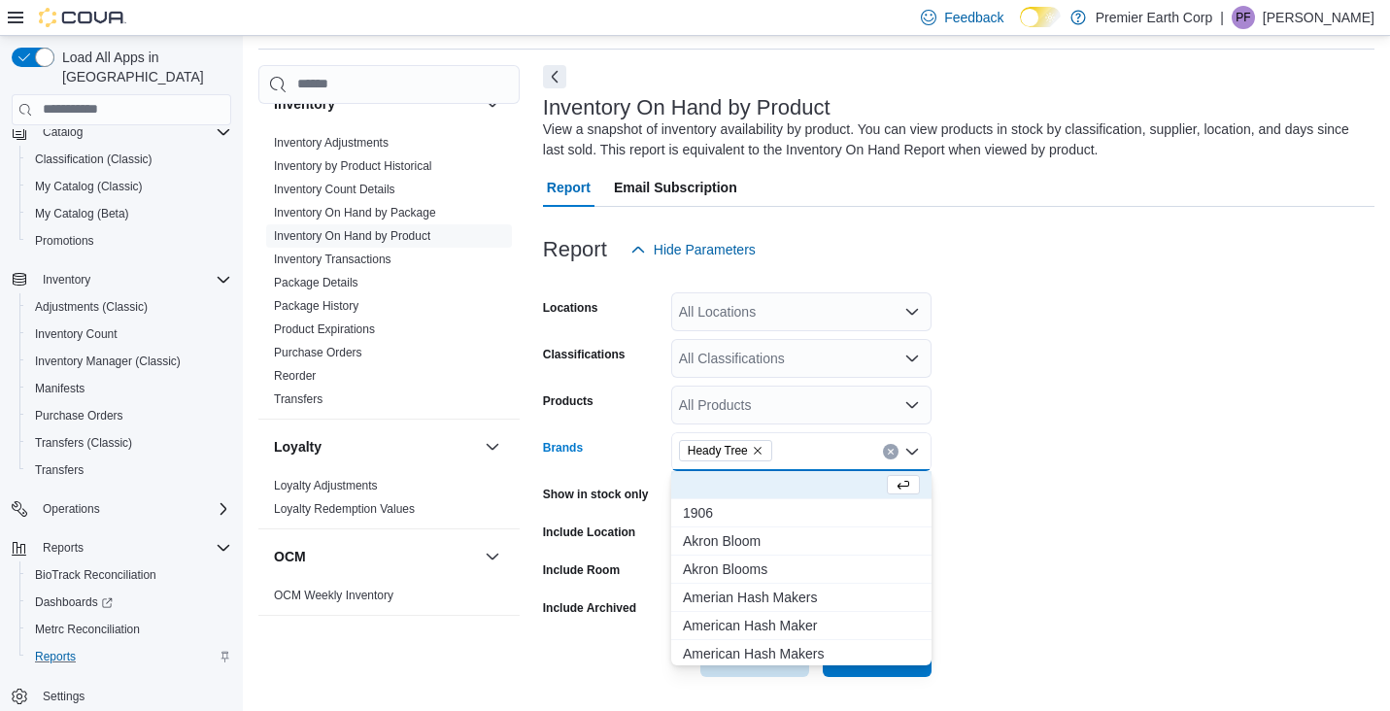
click at [1038, 533] on form "Locations All Locations Classifications All Classifications Products All Produc…" at bounding box center [959, 473] width 832 height 408
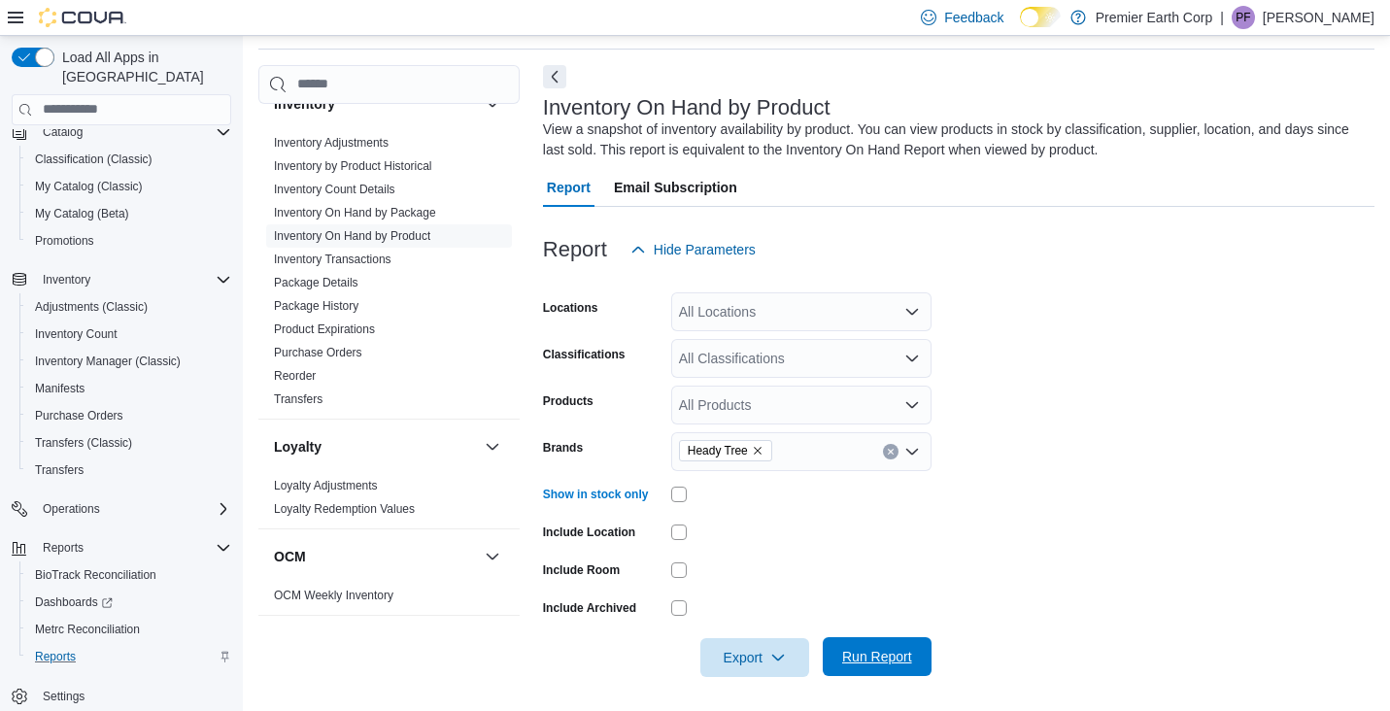
click at [862, 654] on span "Run Report" at bounding box center [877, 656] width 70 height 19
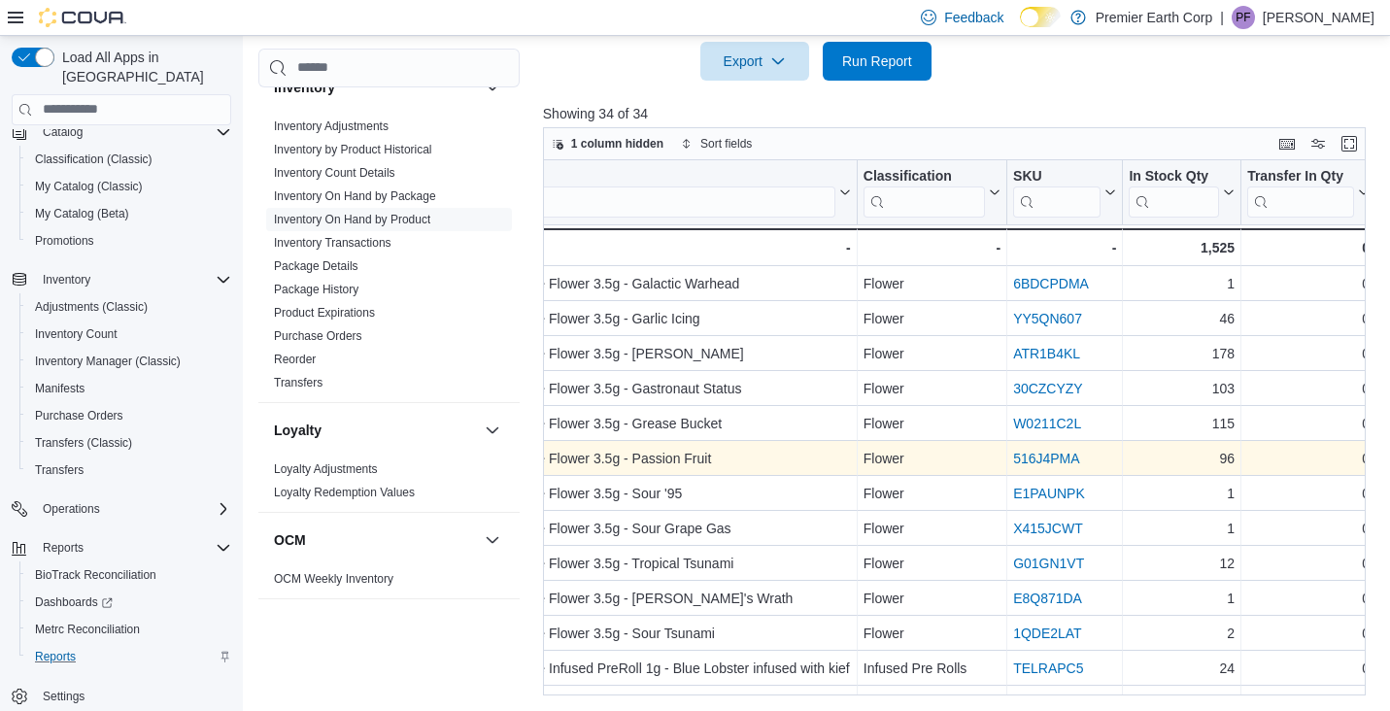
scroll to position [727, 214]
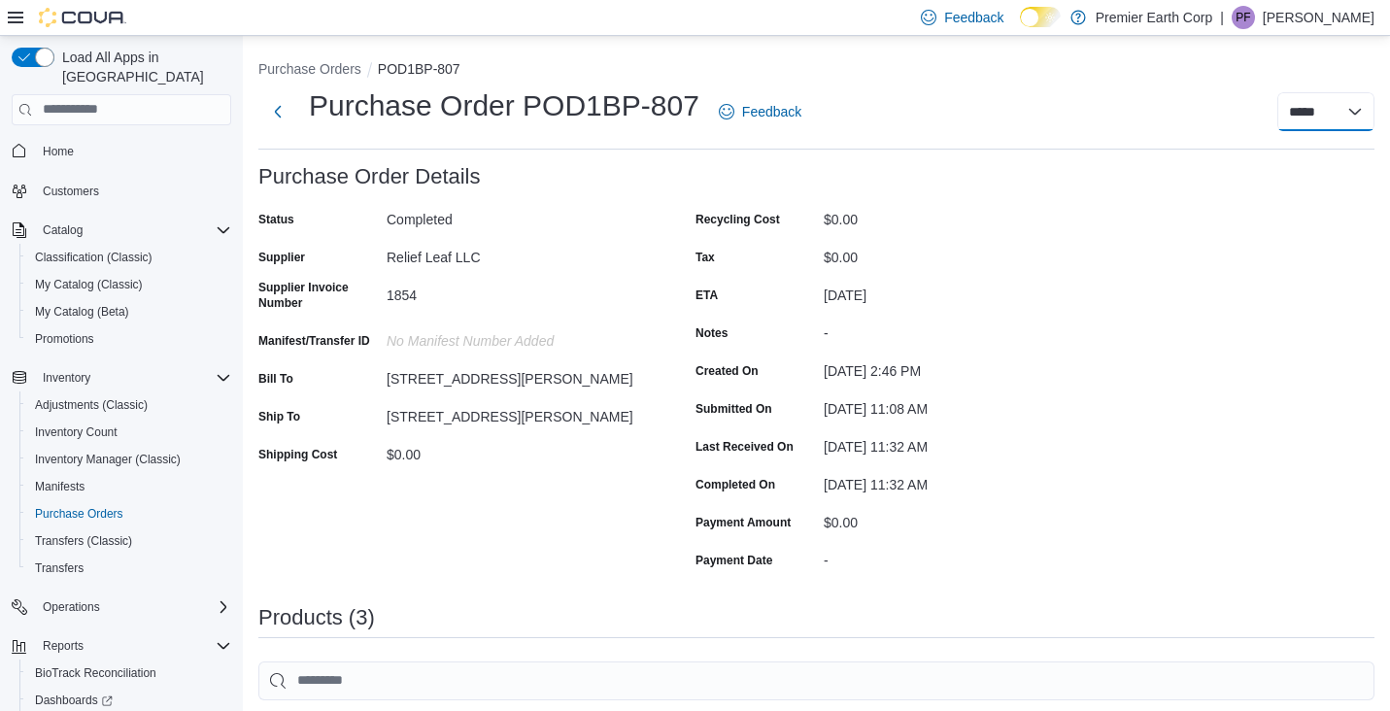
click at [1321, 111] on select "**********" at bounding box center [1326, 111] width 97 height 39
click at [281, 114] on button "Next" at bounding box center [277, 110] width 39 height 39
click at [280, 116] on button "Next" at bounding box center [277, 110] width 39 height 39
